Goal: Task Accomplishment & Management: Complete application form

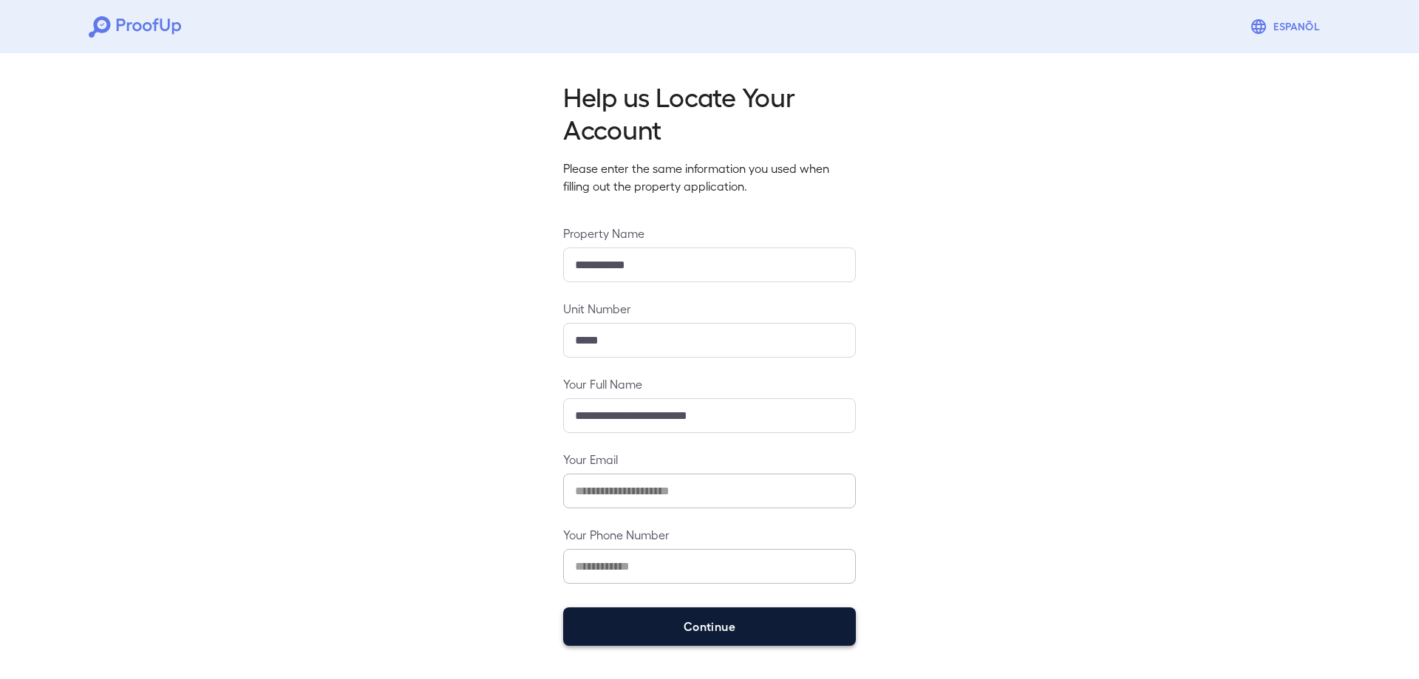
click at [707, 633] on button "Continue" at bounding box center [709, 627] width 293 height 38
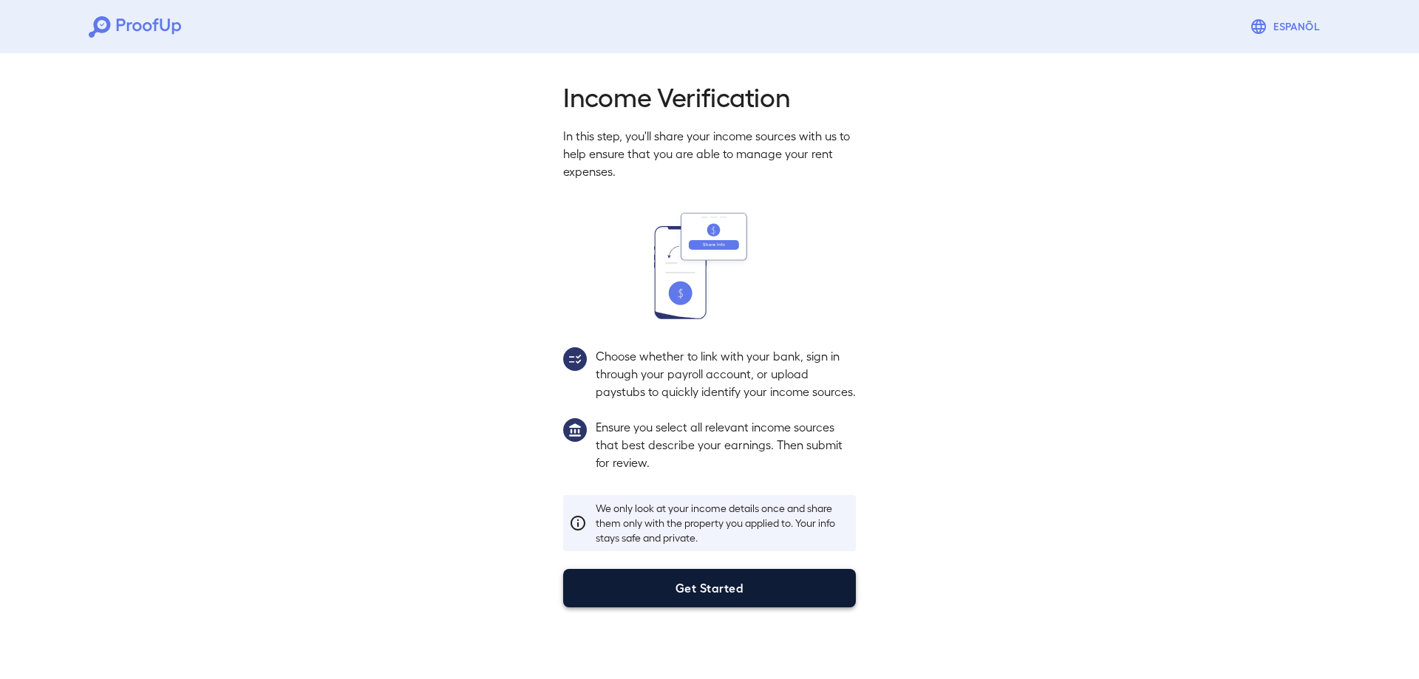
click at [693, 602] on button "Get Started" at bounding box center [709, 588] width 293 height 38
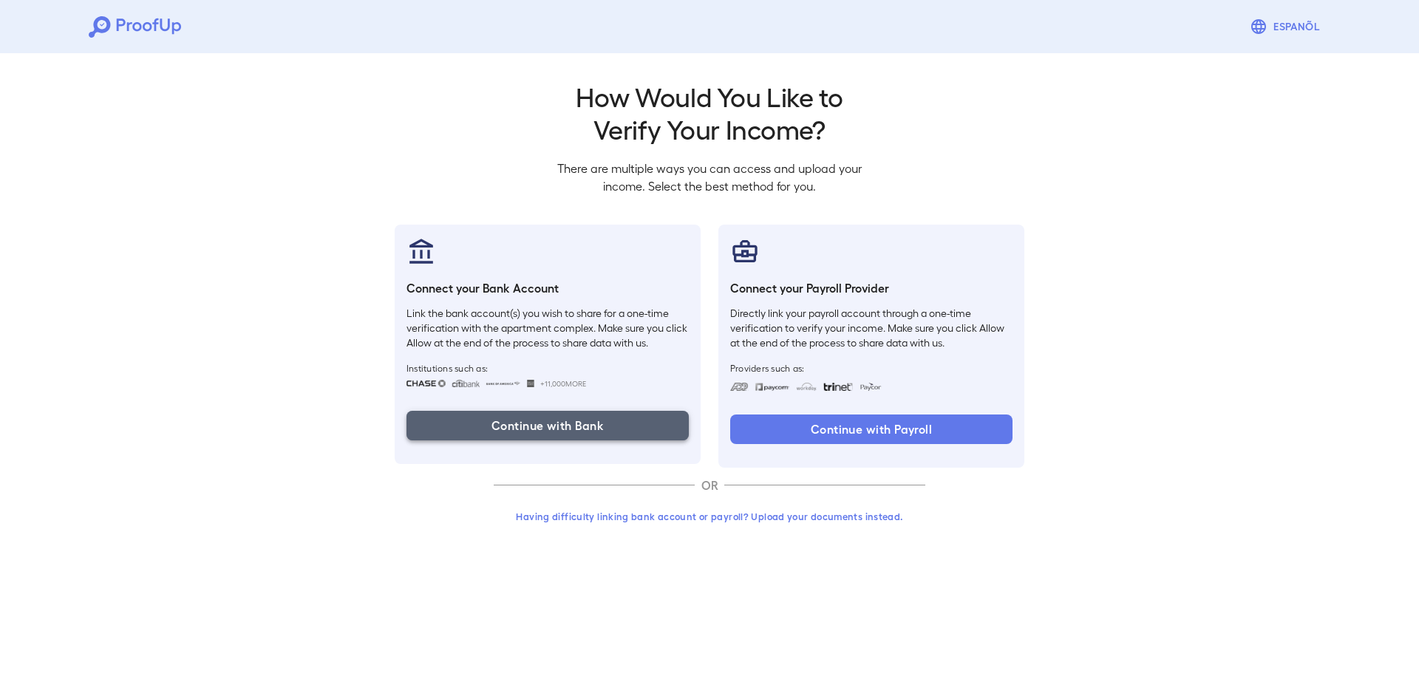
click at [548, 426] on button "Continue with Bank" at bounding box center [548, 426] width 282 height 30
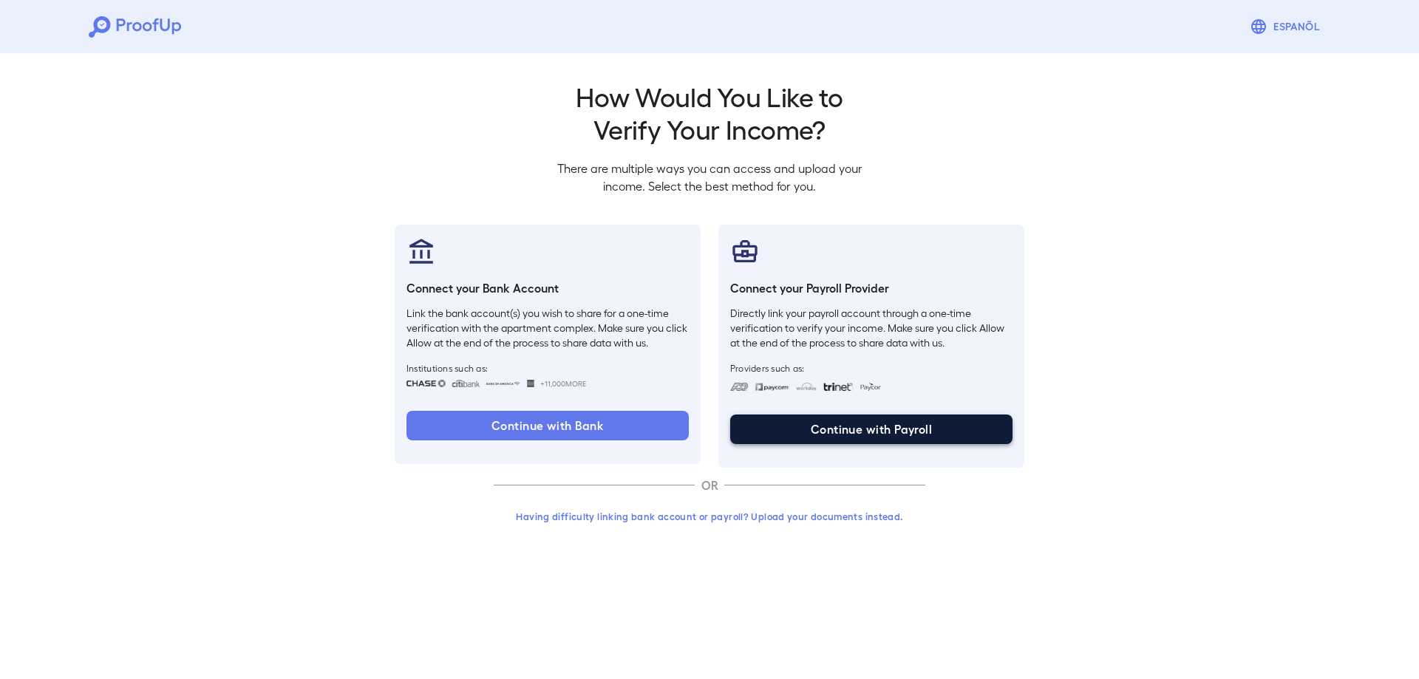
click at [872, 436] on button "Continue with Payroll" at bounding box center [871, 430] width 282 height 30
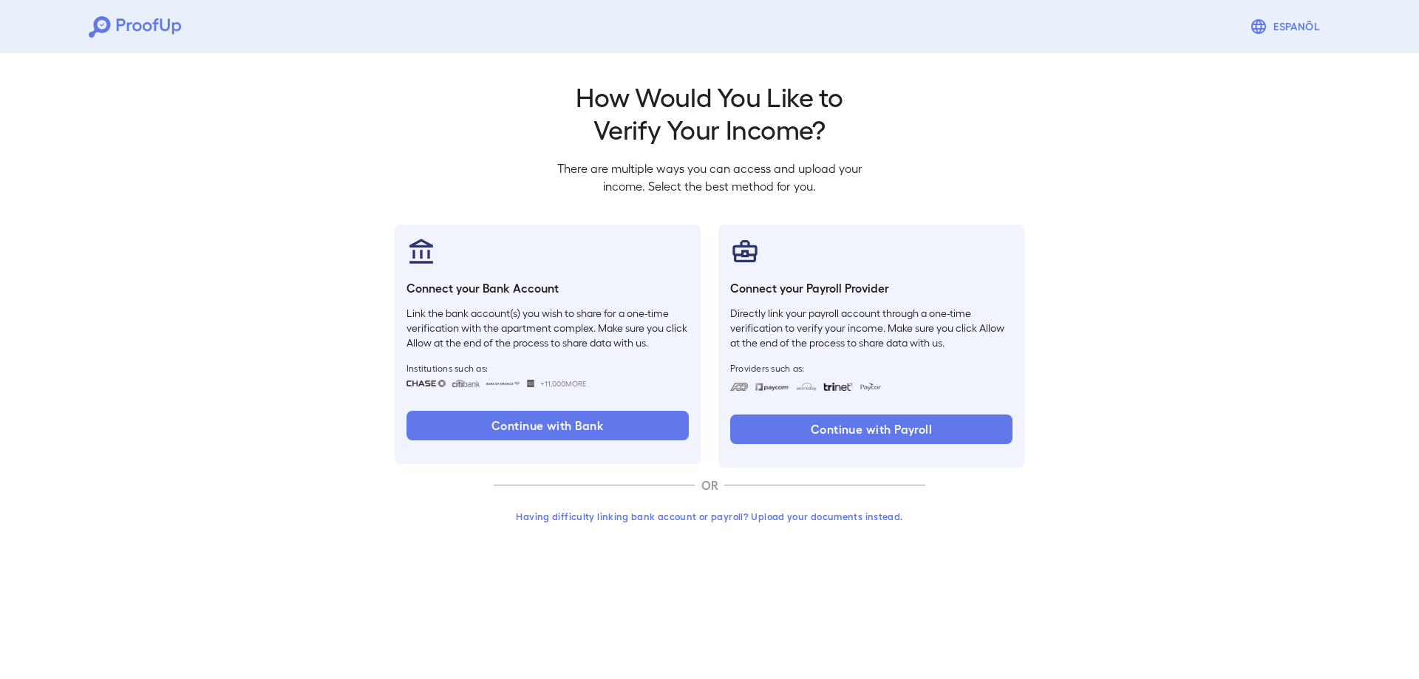
click at [727, 519] on button "Having difficulty linking bank account or payroll? Upload your documents instea…" at bounding box center [710, 516] width 432 height 27
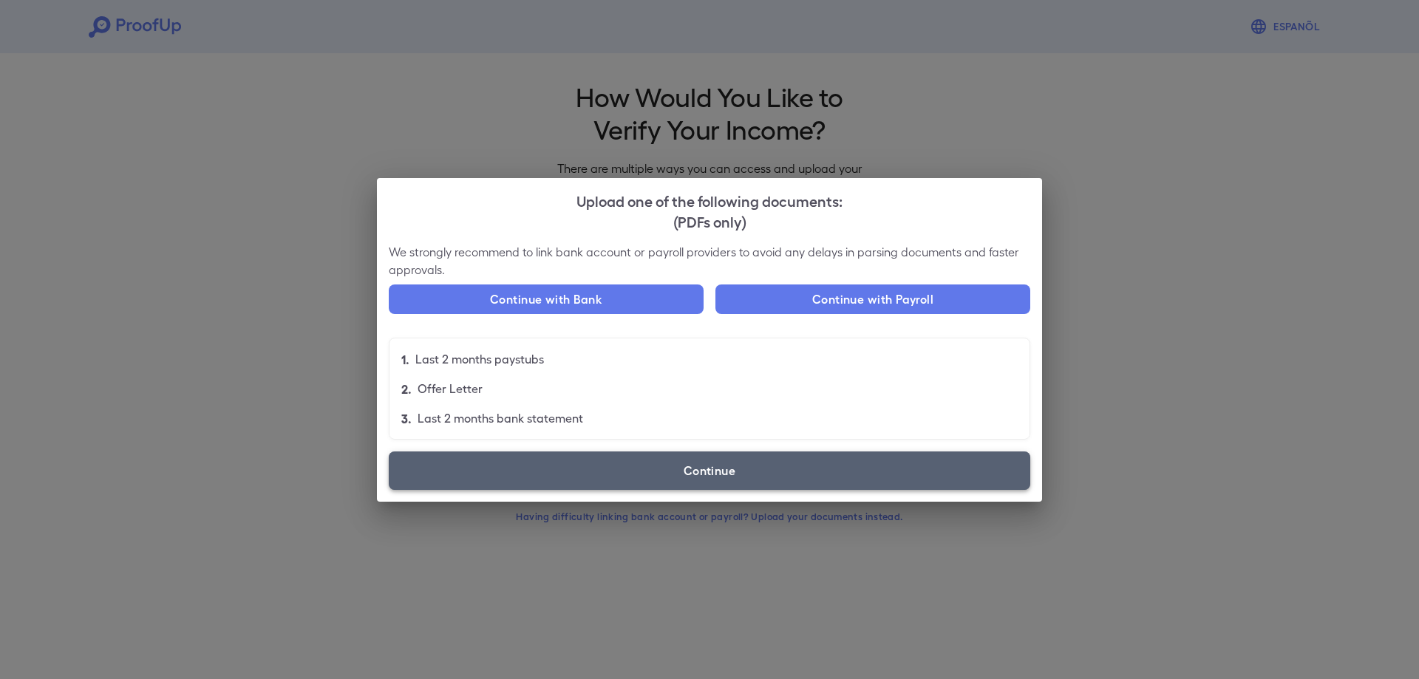
click at [719, 466] on label "Continue" at bounding box center [710, 471] width 642 height 38
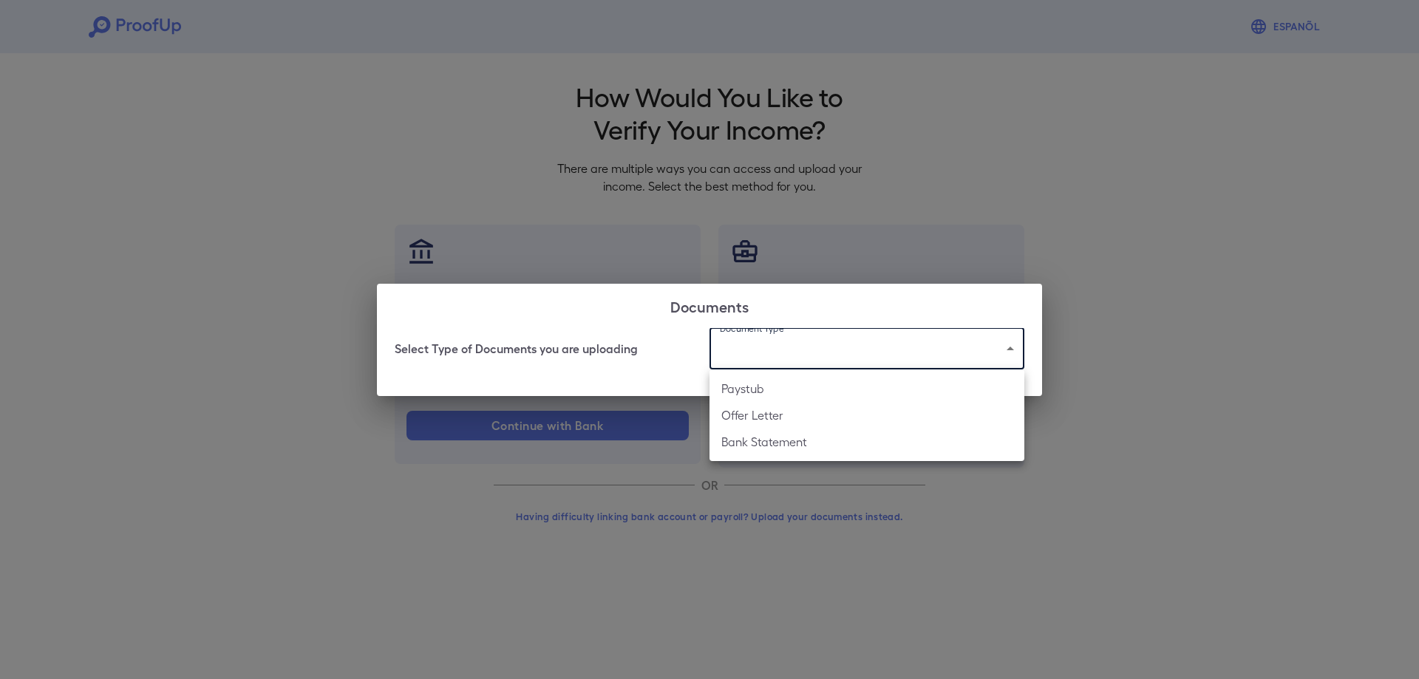
click at [796, 344] on body "Espanõl Go back How Would You Like to Verify Your Income? There are multiple wa…" at bounding box center [709, 282] width 1419 height 565
click at [764, 442] on li "Bank Statement" at bounding box center [867, 442] width 315 height 27
type input "**********"
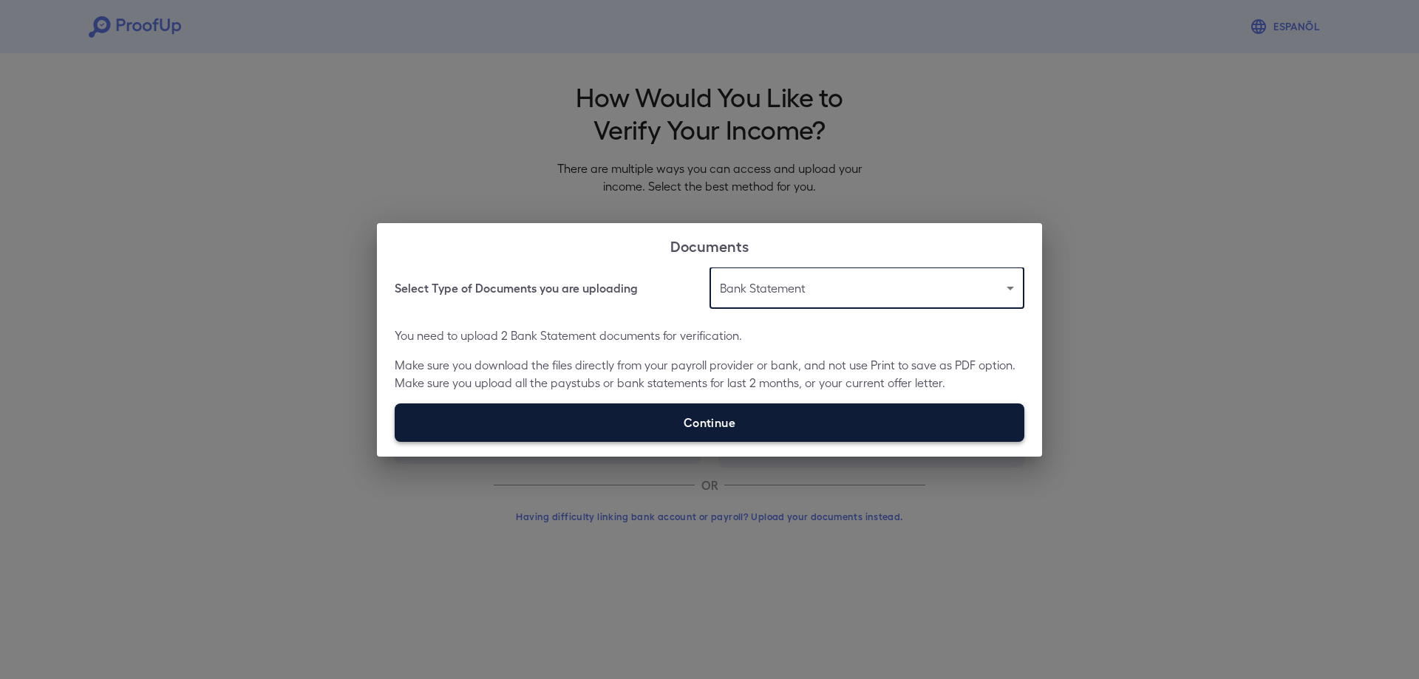
click at [701, 423] on label "Continue" at bounding box center [710, 423] width 630 height 38
click at [395, 441] on input "Continue" at bounding box center [395, 441] width 1 height 1
type input "**********"
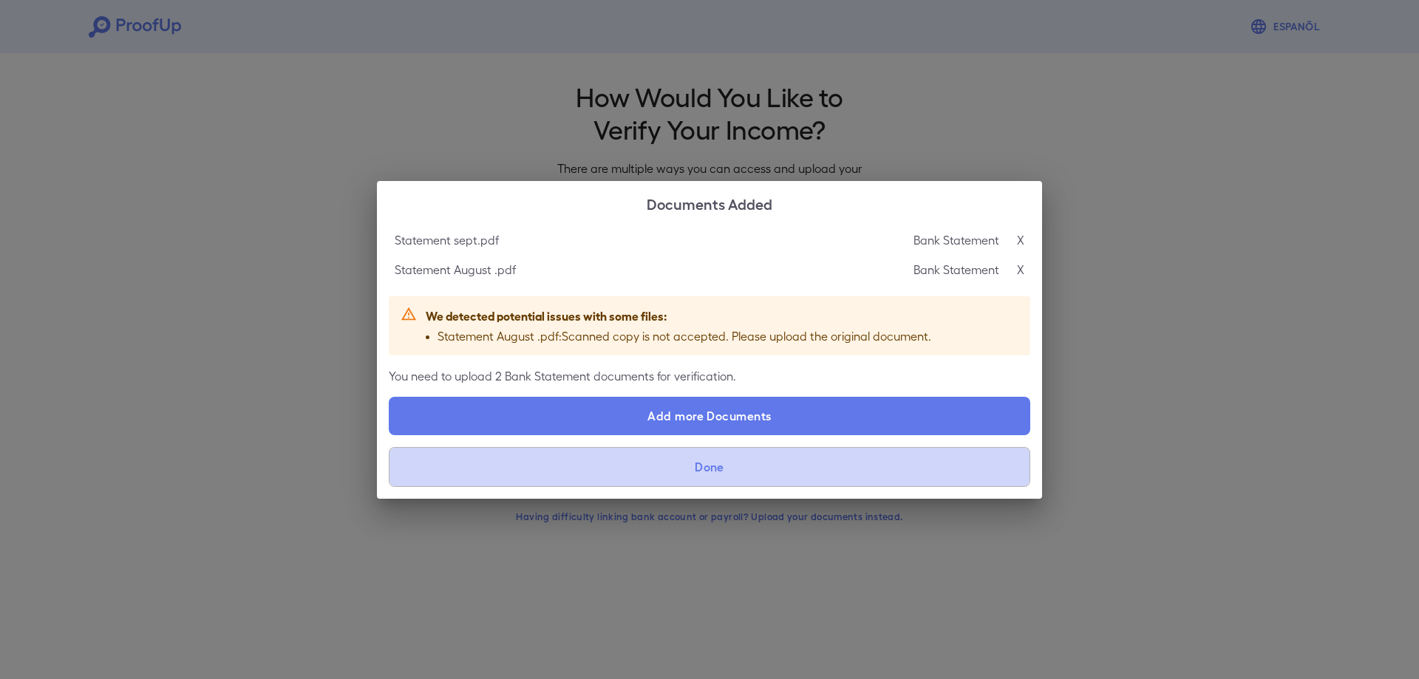
click at [711, 469] on button "Done" at bounding box center [710, 467] width 642 height 40
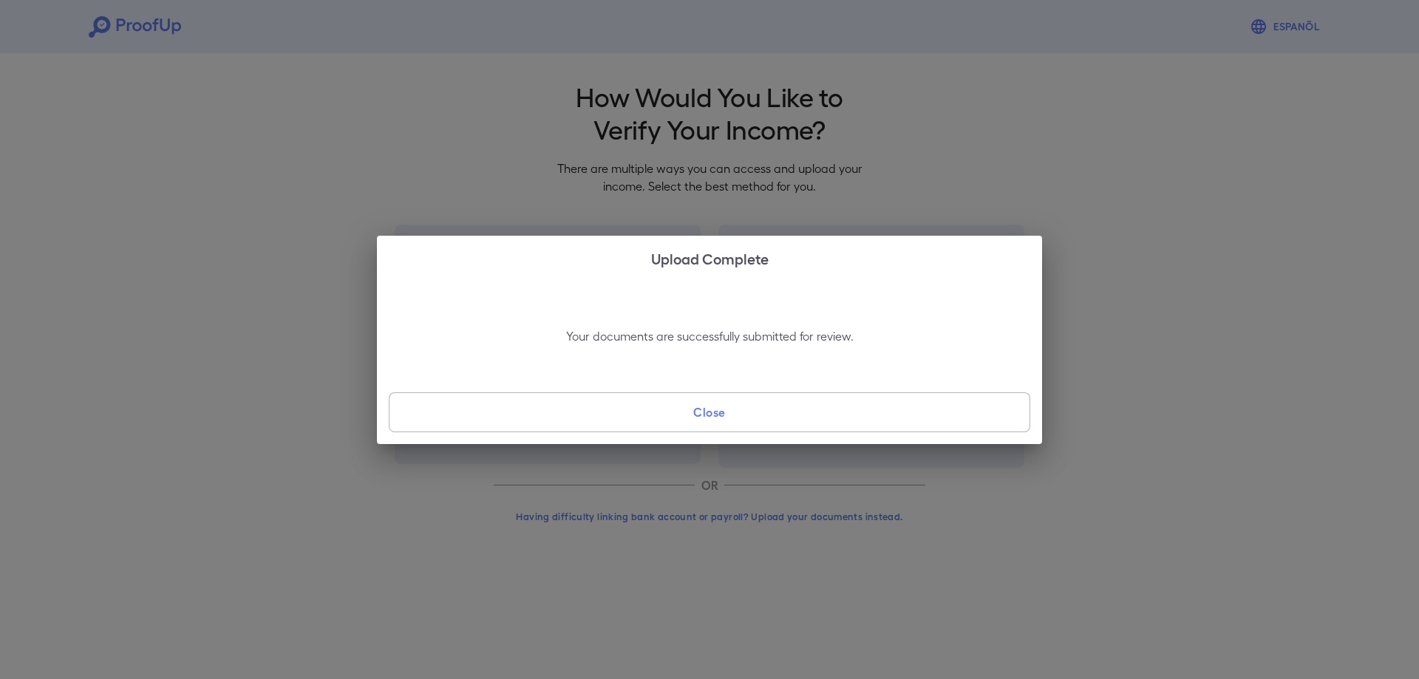
click at [733, 424] on button "Close" at bounding box center [710, 412] width 642 height 40
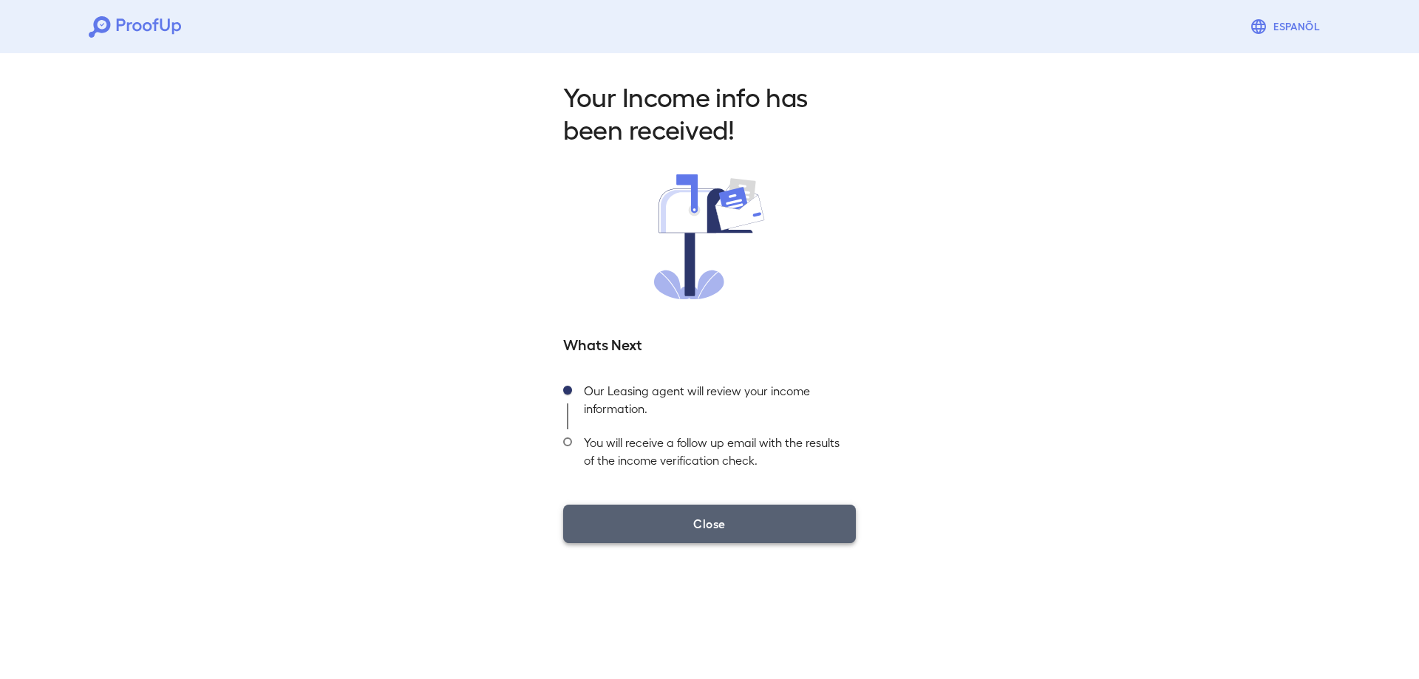
click at [755, 532] on button "Close" at bounding box center [709, 524] width 293 height 38
click at [689, 522] on button "Close" at bounding box center [709, 524] width 293 height 38
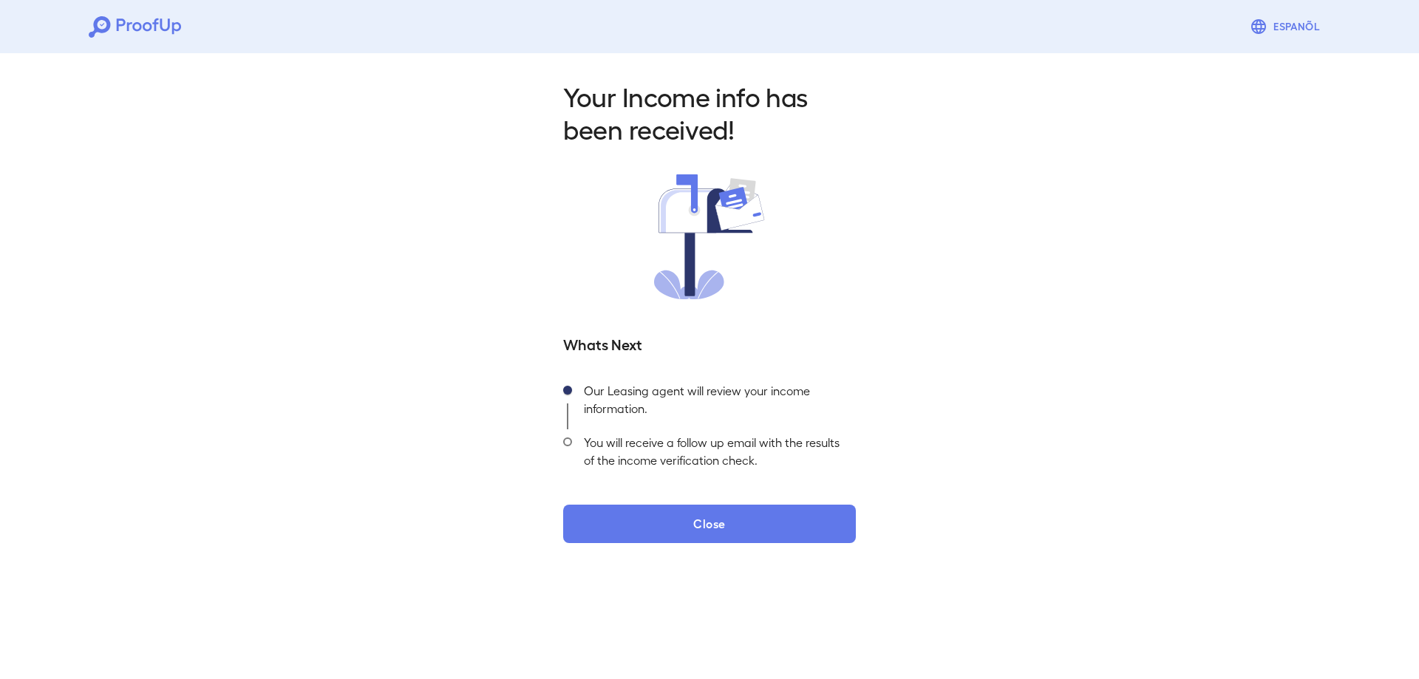
click at [565, 441] on span at bounding box center [567, 442] width 9 height 9
click at [571, 442] on span at bounding box center [567, 442] width 9 height 9
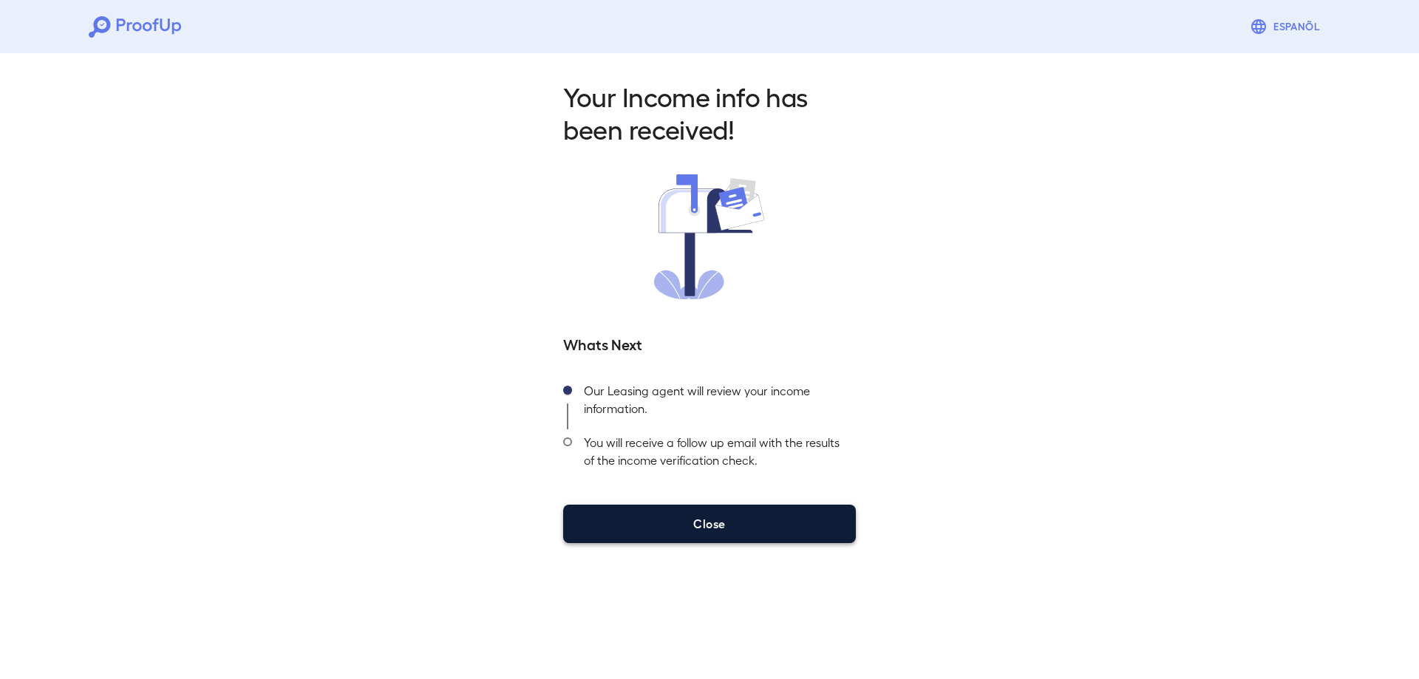
click at [691, 531] on button "Close" at bounding box center [709, 524] width 293 height 38
click at [713, 520] on button "Close" at bounding box center [709, 524] width 293 height 38
